Goal: Register for event/course

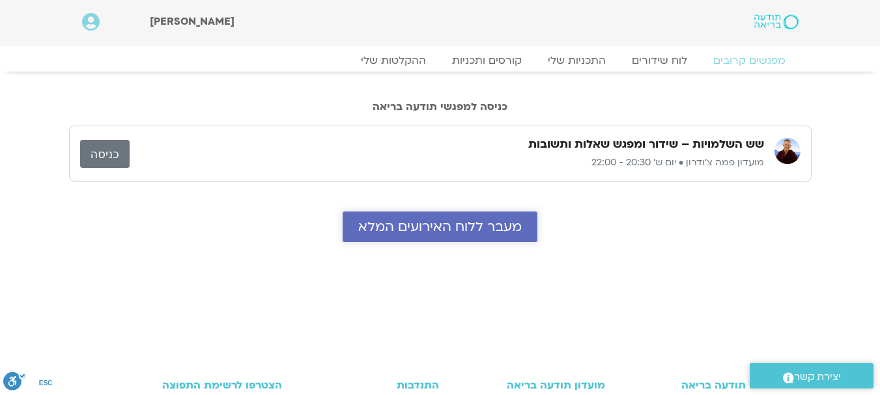
click at [439, 232] on span "מעבר ללוח האירועים המלא" at bounding box center [439, 227] width 163 height 15
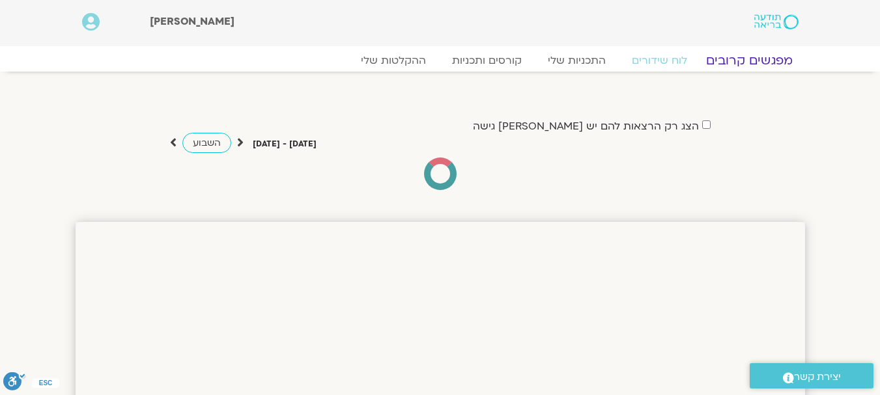
click at [750, 60] on link "מפגשים קרובים" at bounding box center [749, 61] width 118 height 16
